Goal: Book appointment/travel/reservation

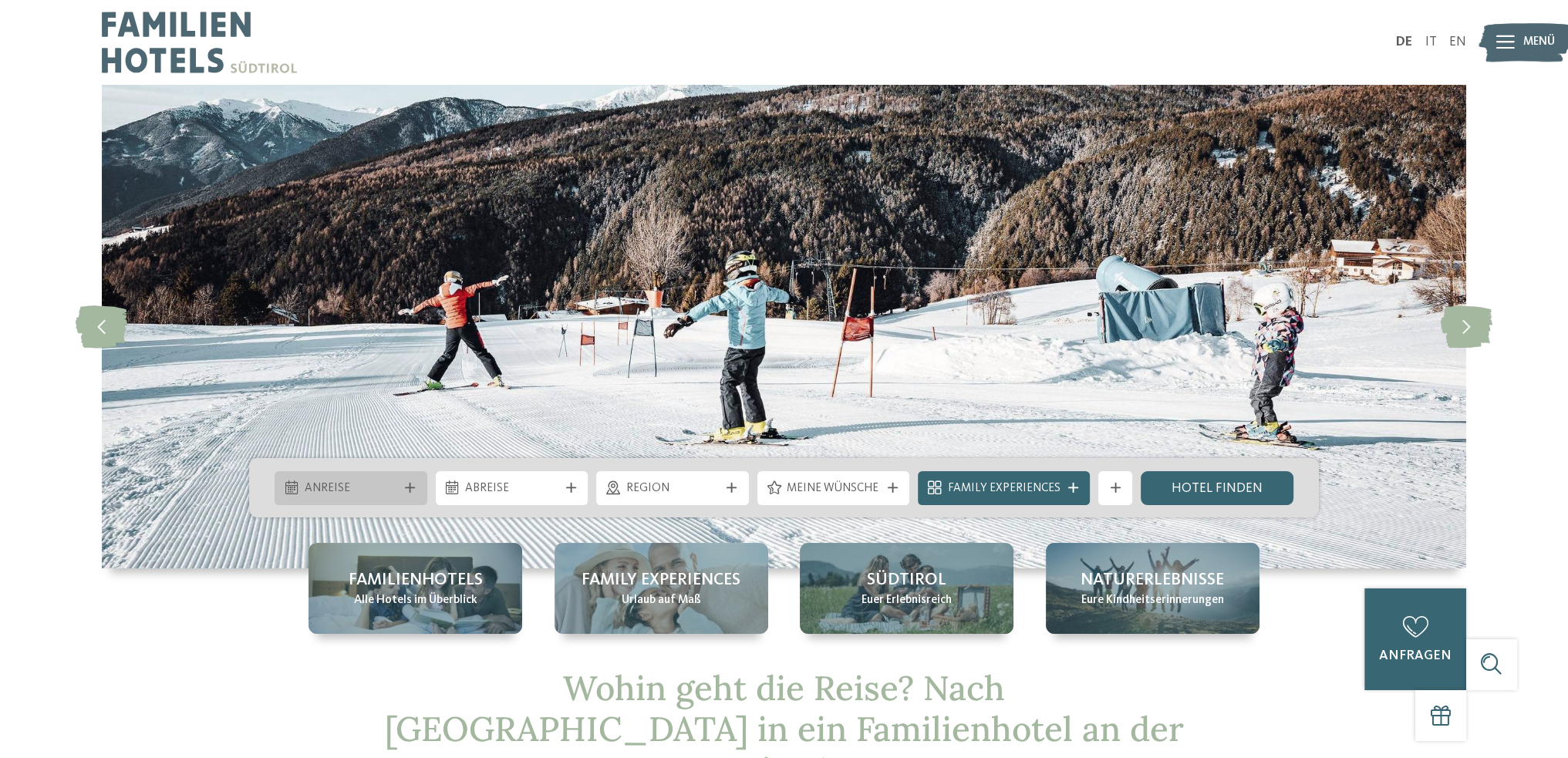
click at [408, 490] on icon at bounding box center [410, 488] width 10 height 10
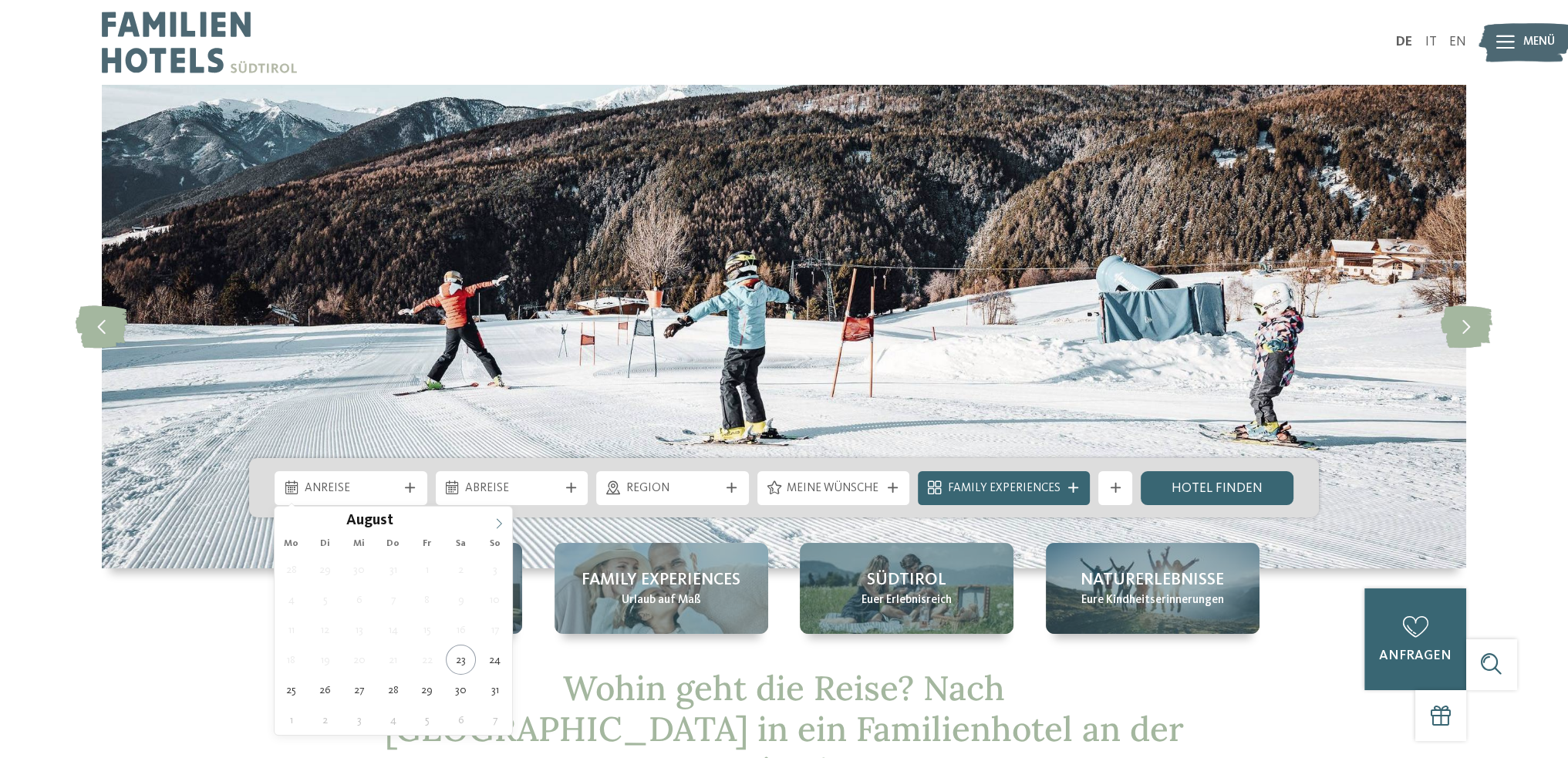
click at [495, 526] on icon at bounding box center [498, 523] width 11 height 11
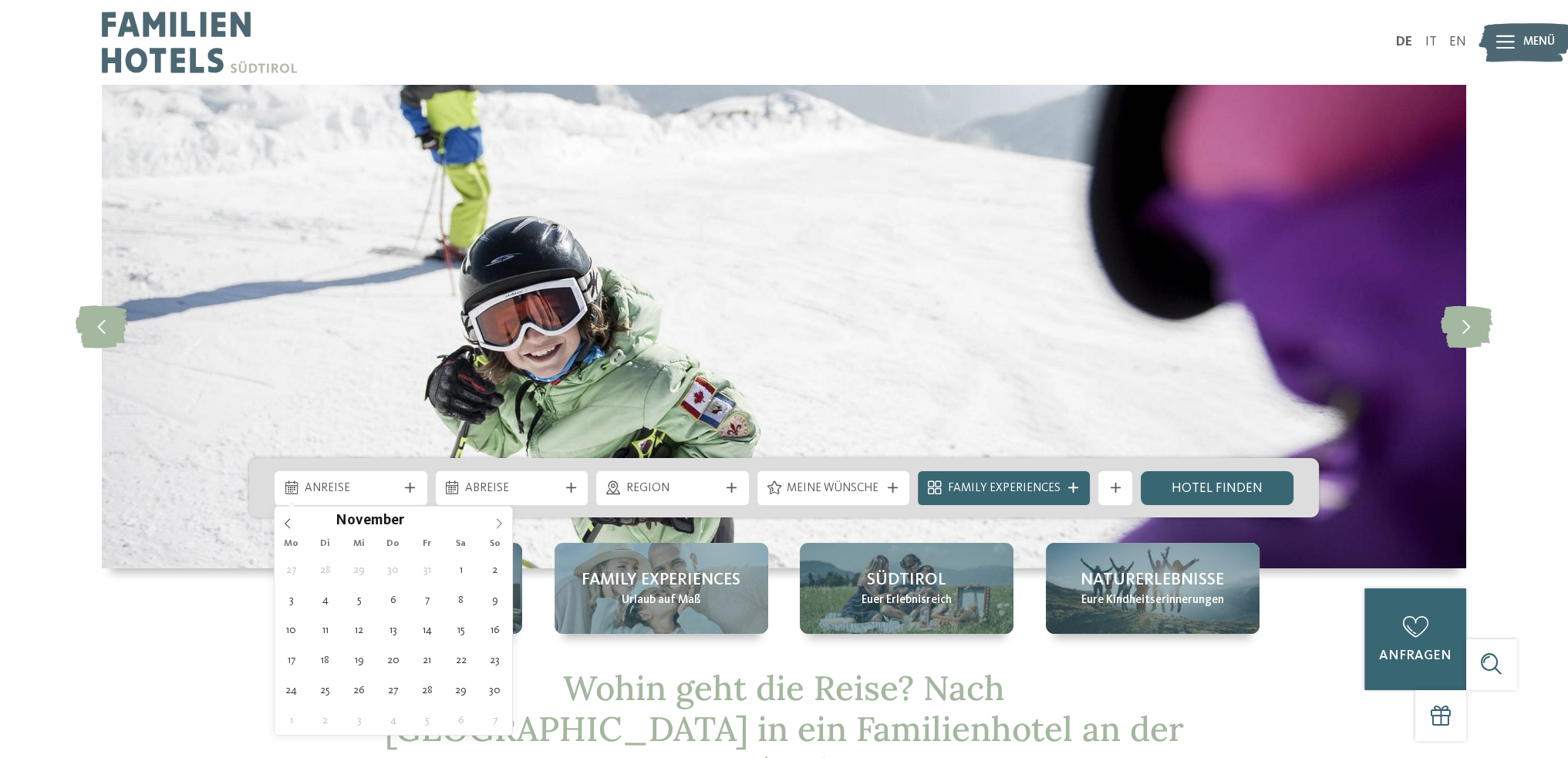
click at [495, 526] on icon at bounding box center [498, 523] width 11 height 11
type input "****"
click at [495, 526] on icon at bounding box center [498, 523] width 11 height 11
type div "[DATE]"
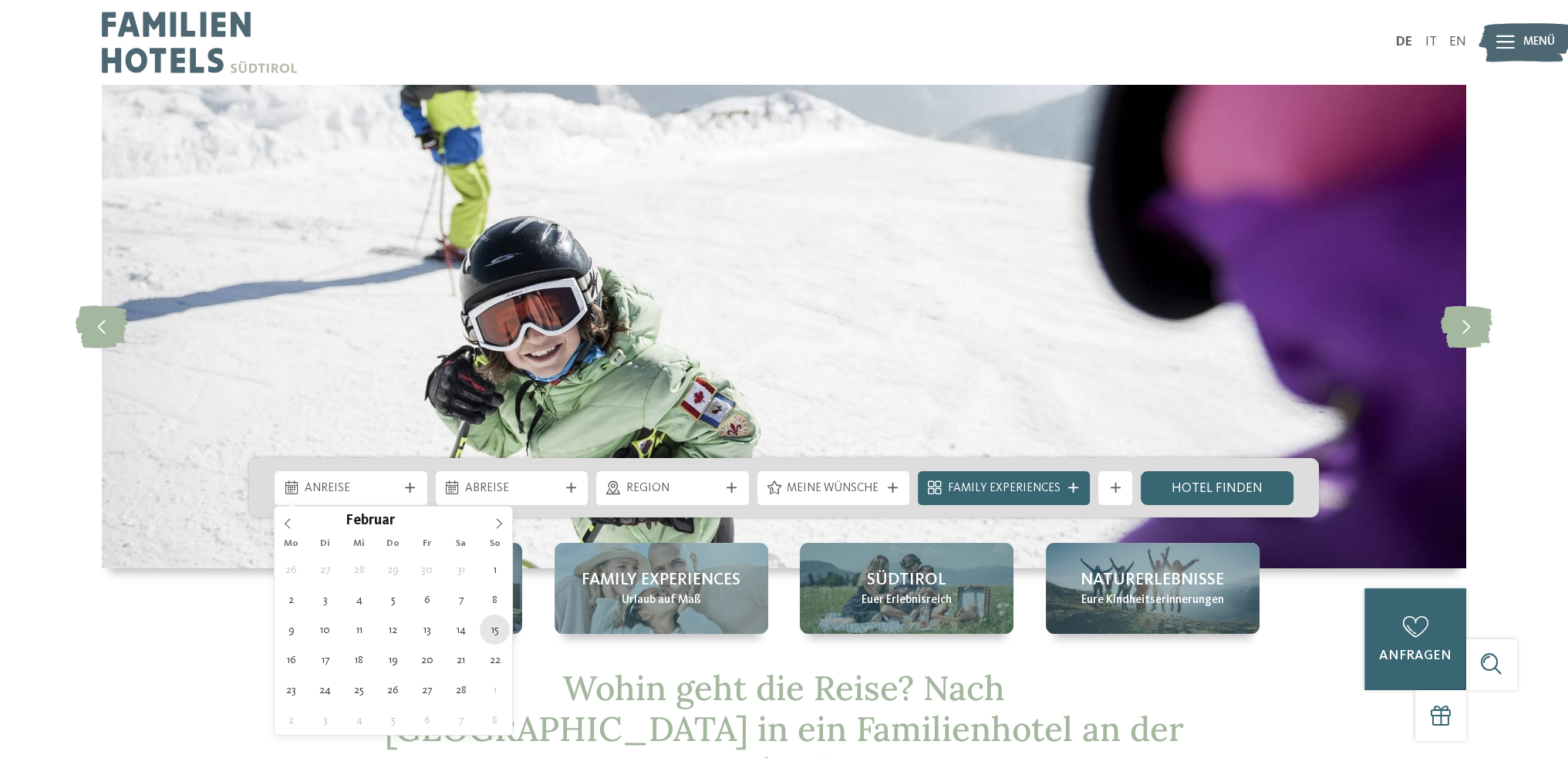
type input "****"
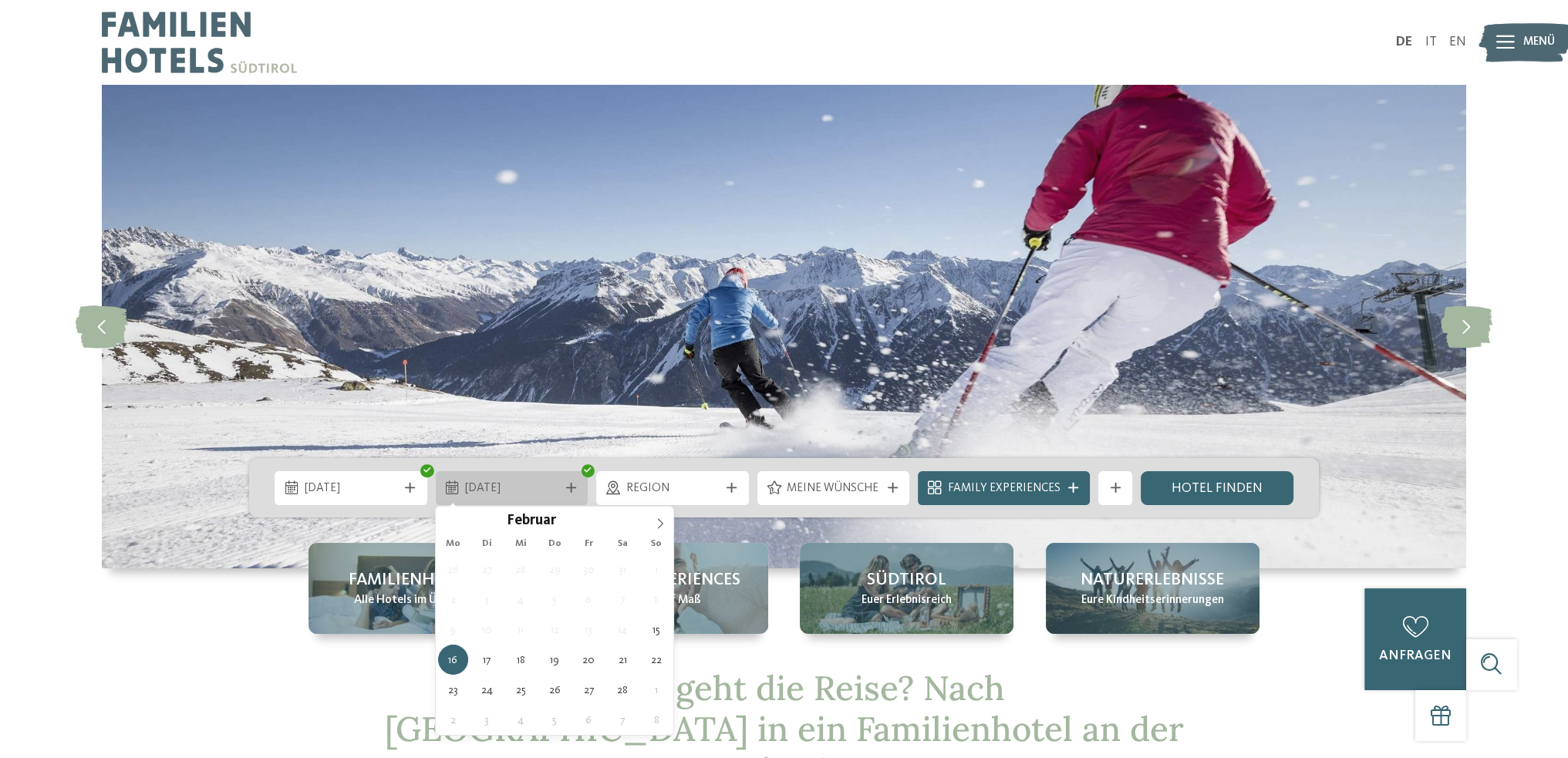
click at [573, 487] on icon at bounding box center [571, 488] width 10 height 10
type div "[DATE]"
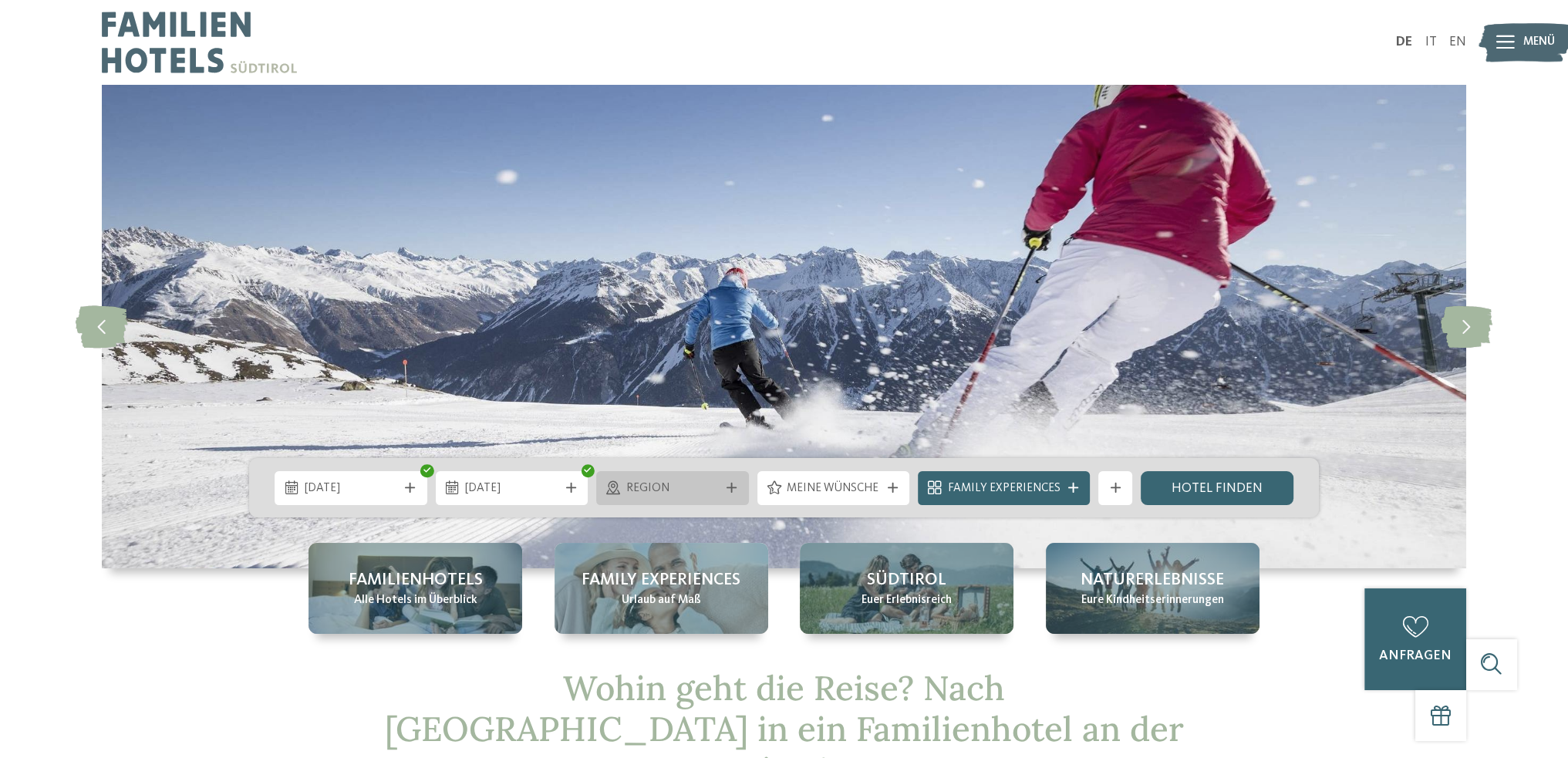
click at [701, 482] on span "Region" at bounding box center [672, 488] width 93 height 17
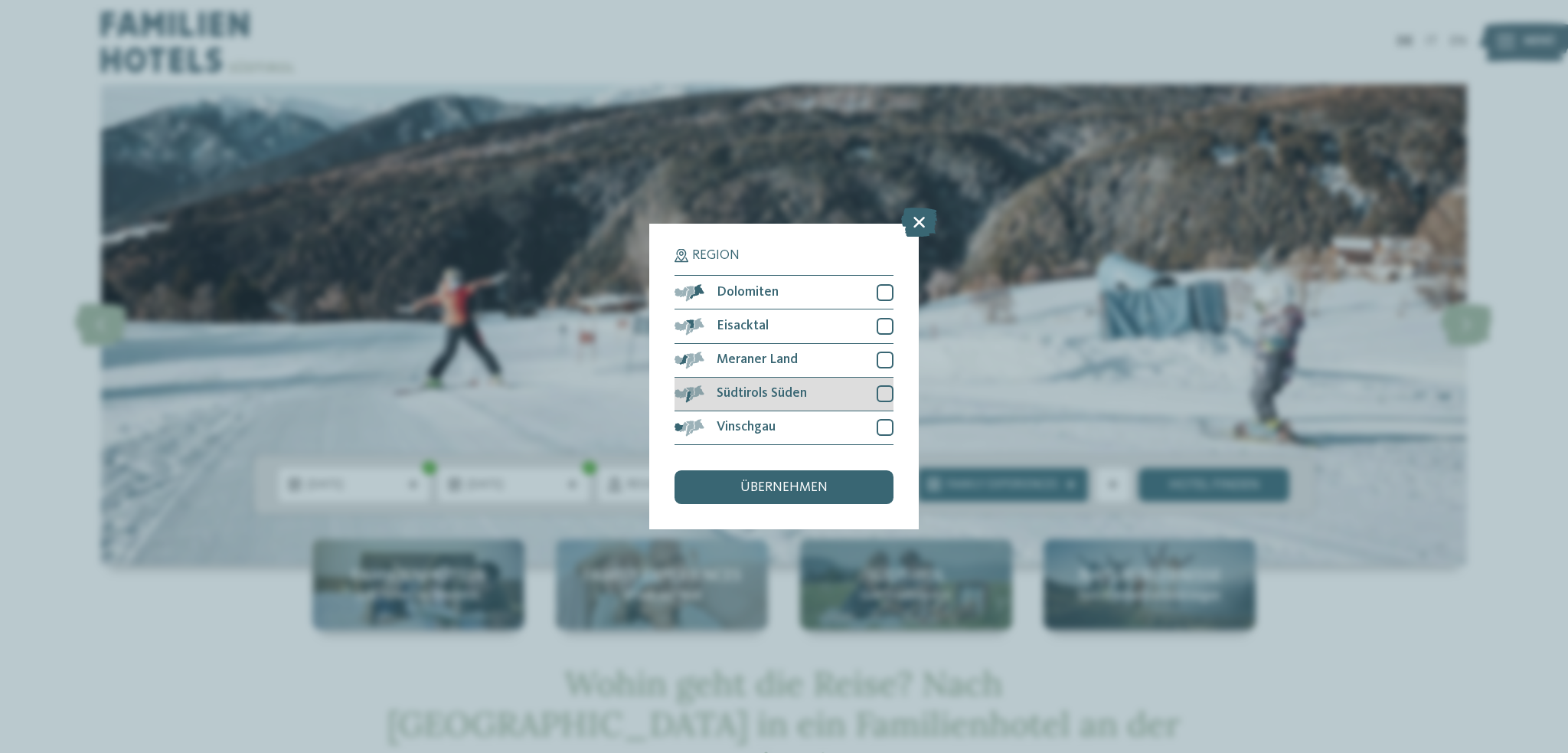
click at [879, 394] on div at bounding box center [885, 393] width 17 height 17
click at [804, 483] on span "übernehmen" at bounding box center [784, 488] width 88 height 14
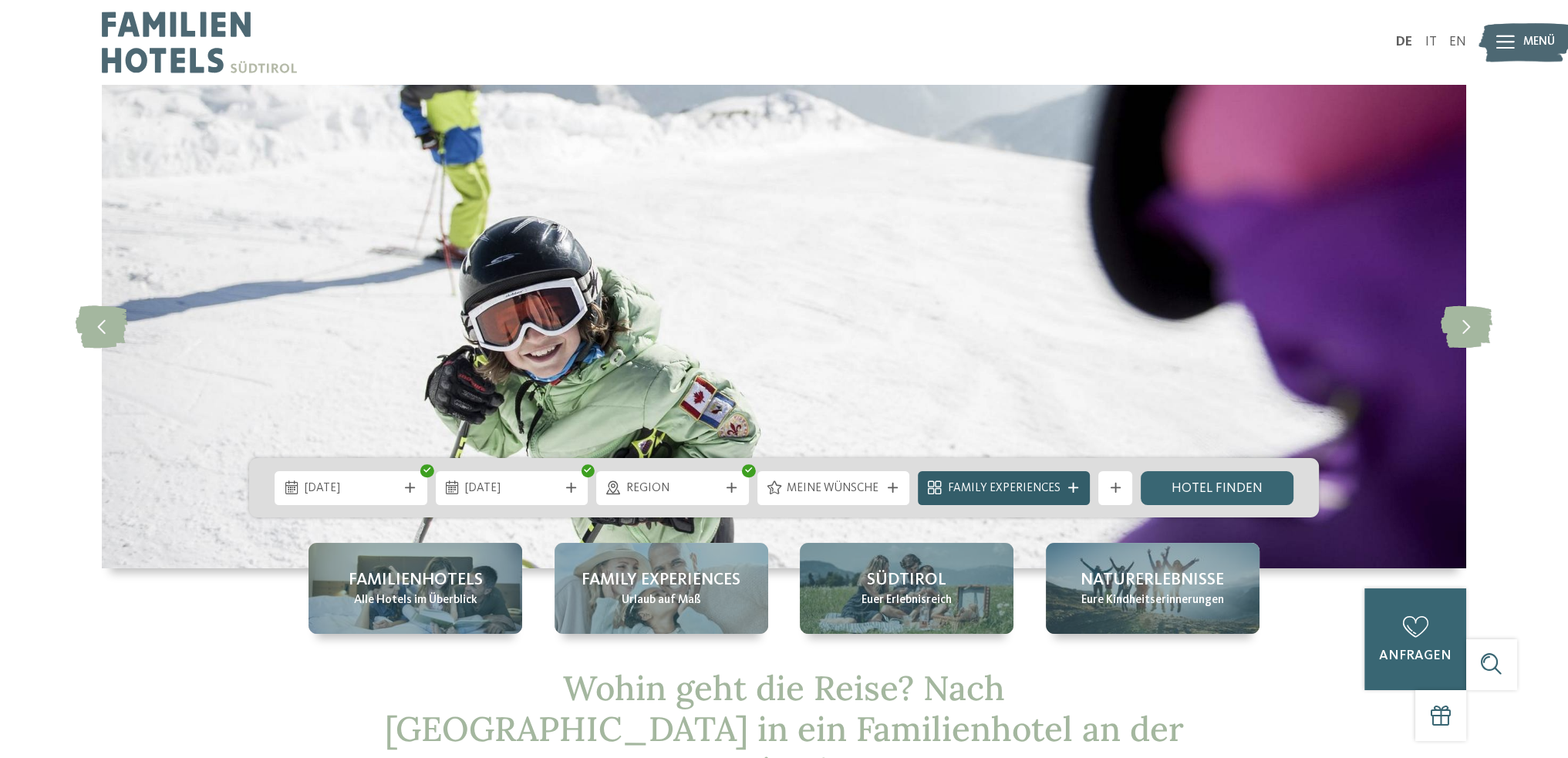
click at [1066, 489] on div at bounding box center [1072, 488] width 17 height 10
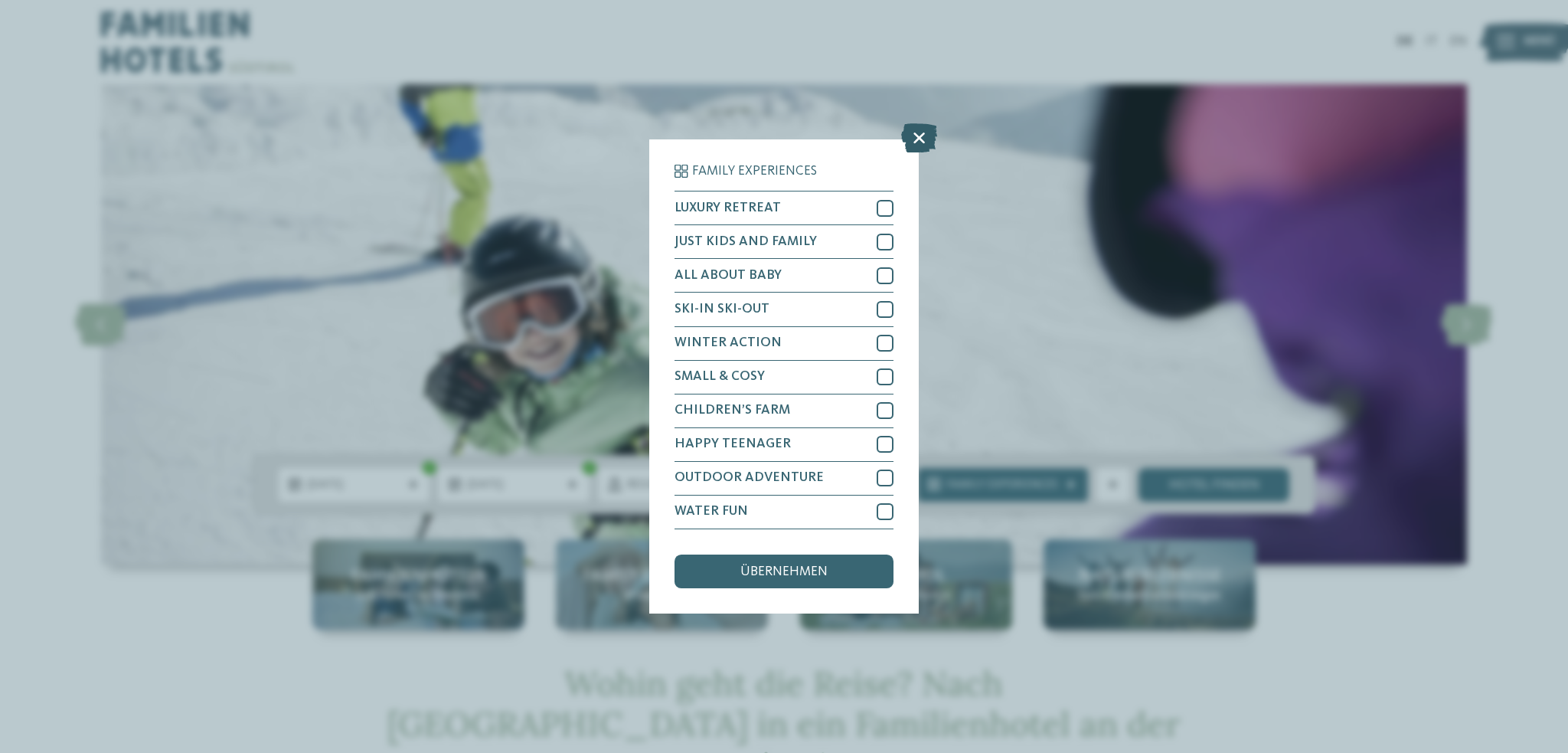
click at [915, 137] on icon at bounding box center [919, 138] width 36 height 29
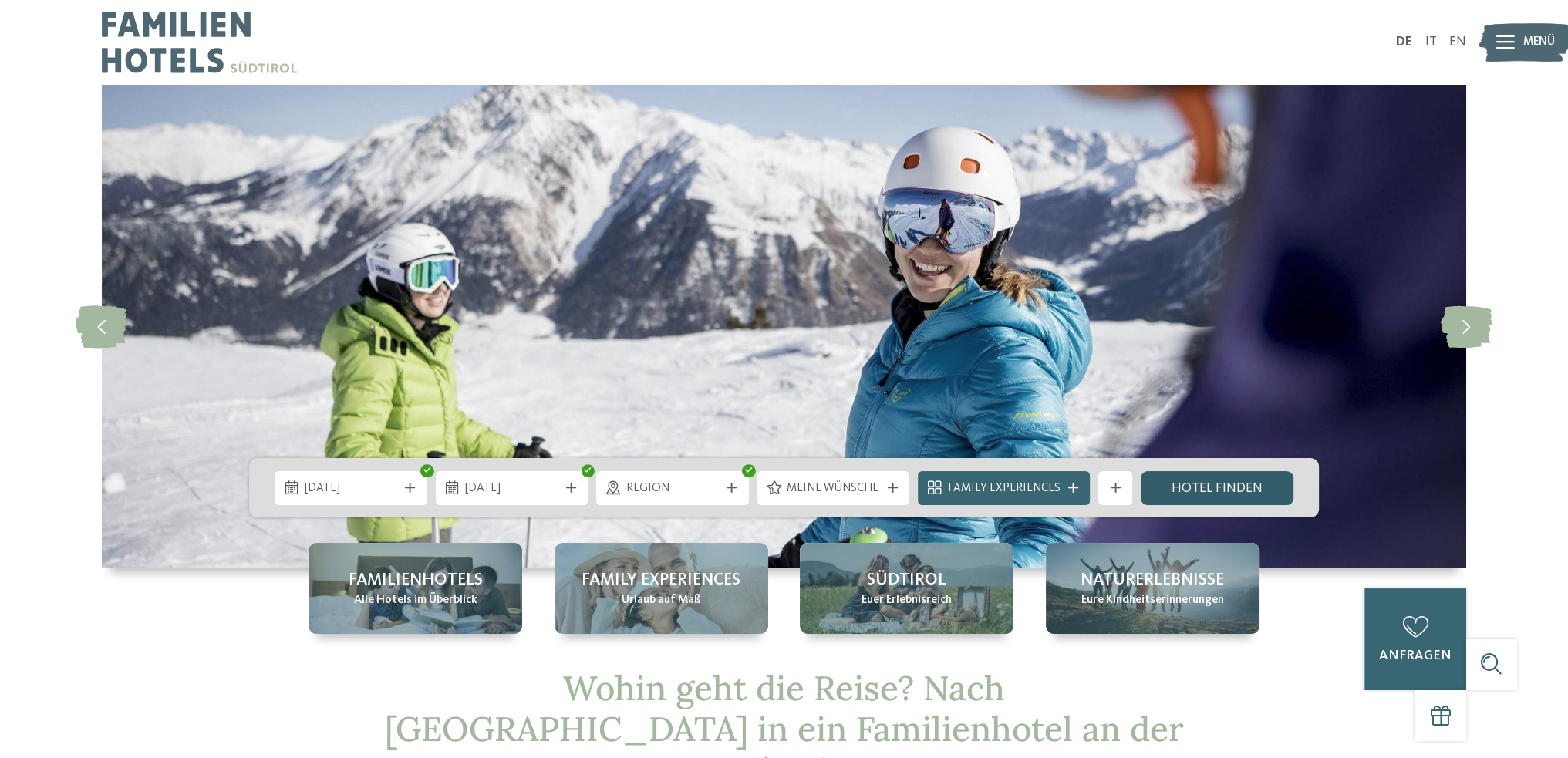
click at [1221, 483] on link "Hotel finden" at bounding box center [1216, 488] width 153 height 34
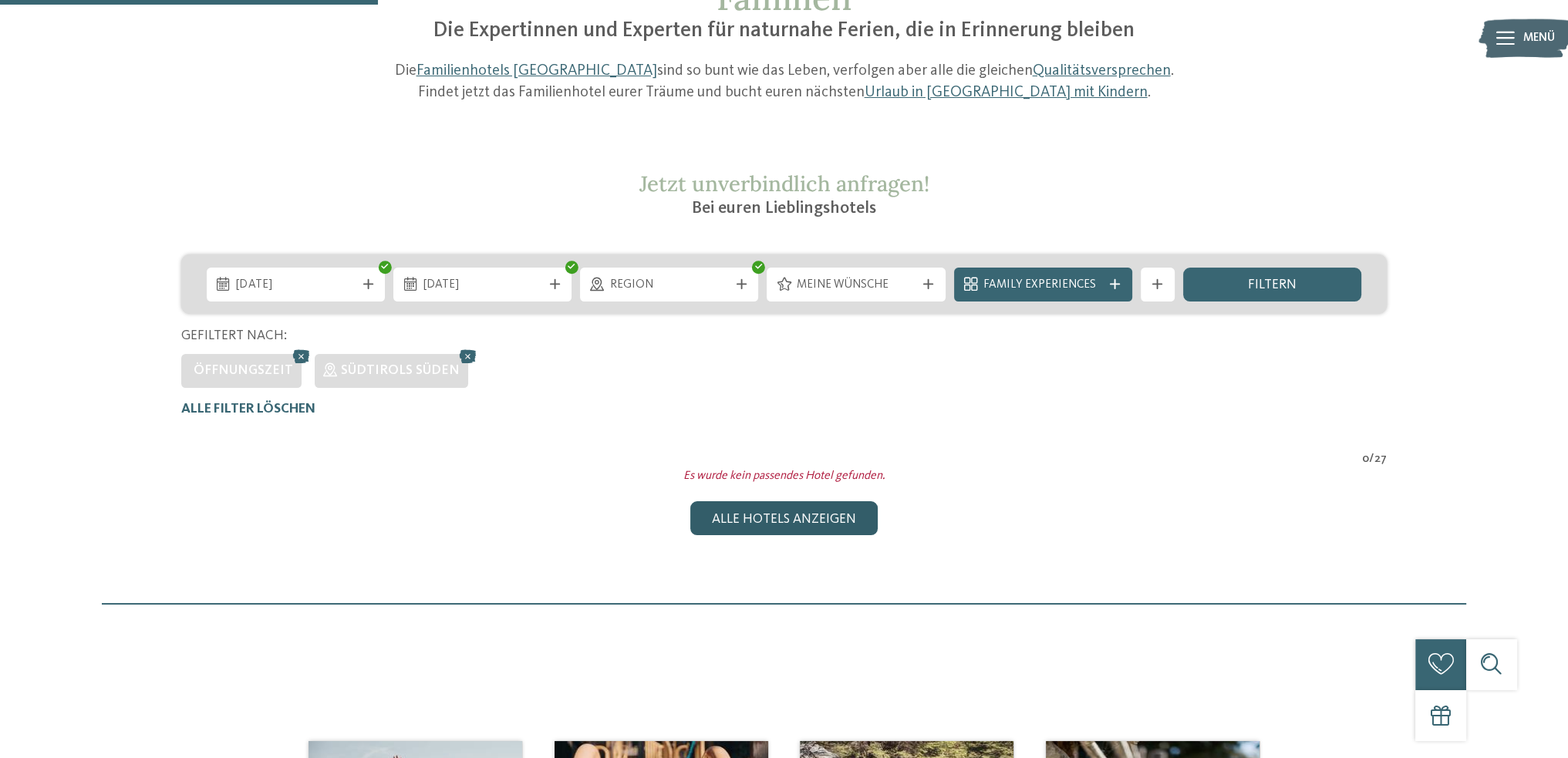
scroll to position [179, 0]
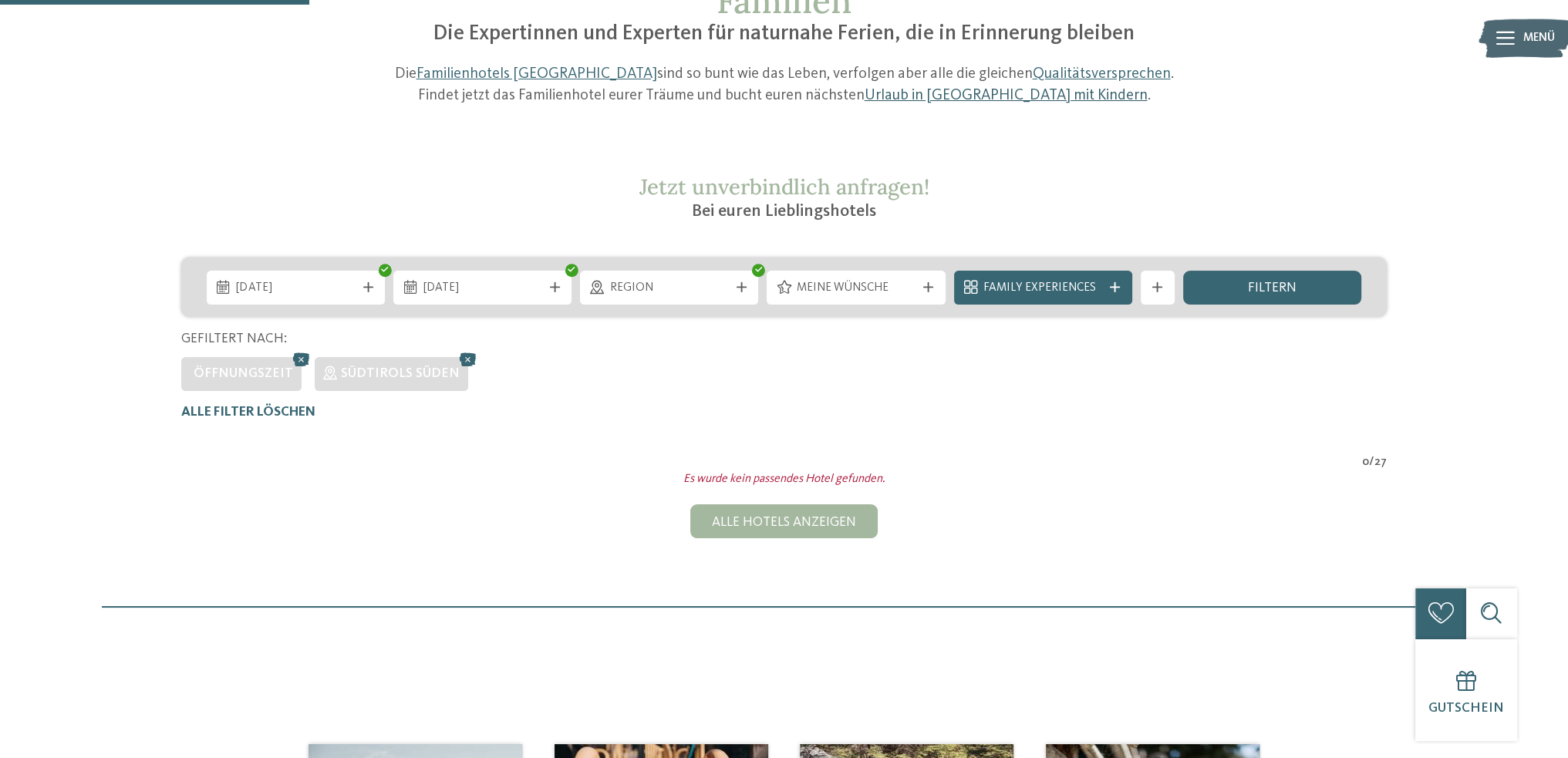
click at [935, 95] on link "Urlaub in [GEOGRAPHIC_DATA] mit Kindern" at bounding box center [1004, 96] width 283 height 15
